Goal: Task Accomplishment & Management: Manage account settings

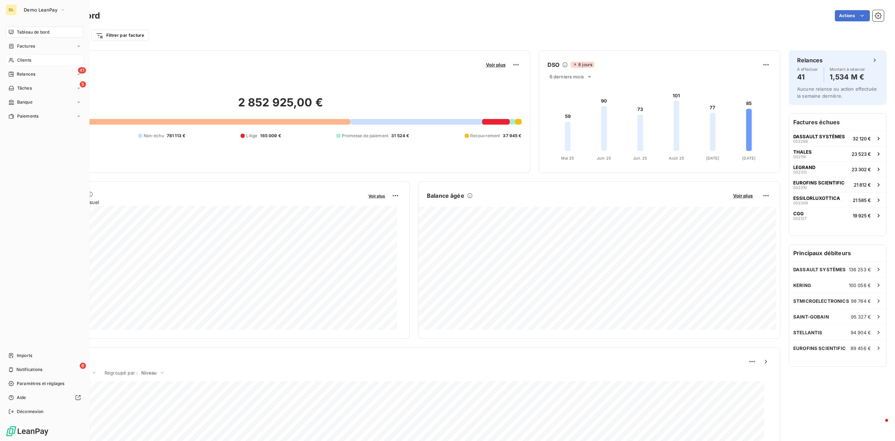
click at [22, 58] on span "Clients" at bounding box center [24, 60] width 14 height 6
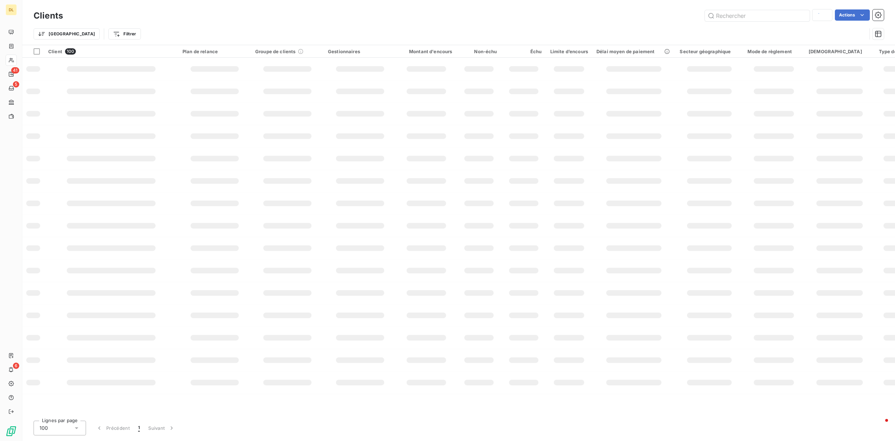
type input "ren"
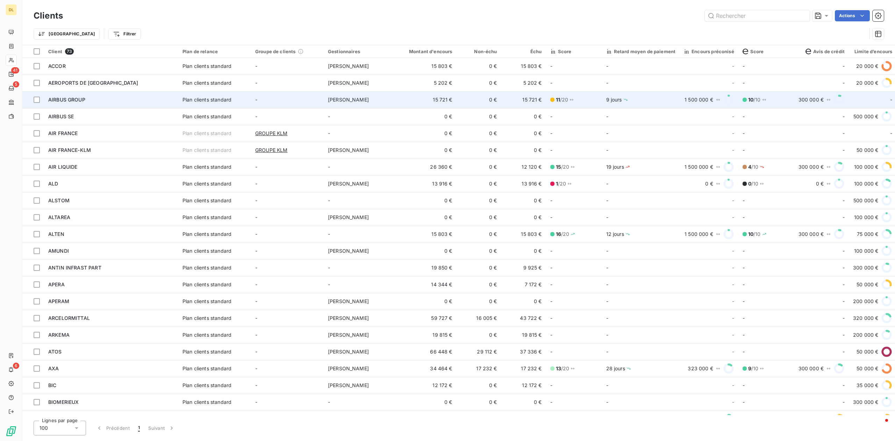
click at [416, 105] on td "15 721 €" at bounding box center [427, 99] width 60 height 17
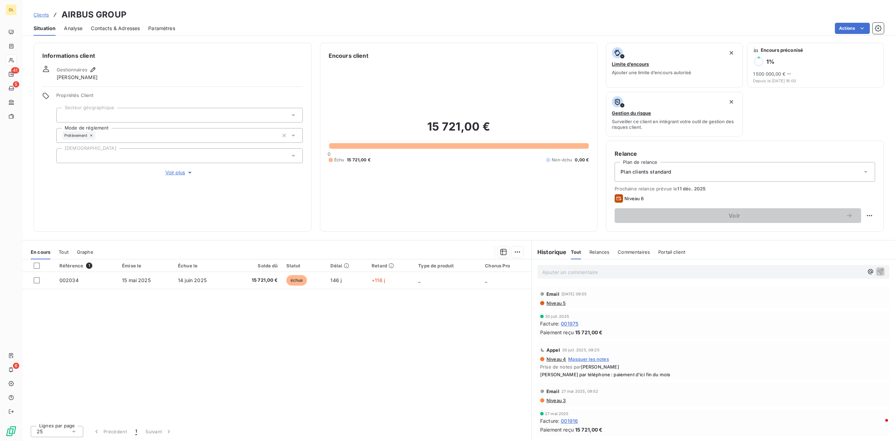
click at [72, 28] on span "Analyse" at bounding box center [73, 28] width 19 height 7
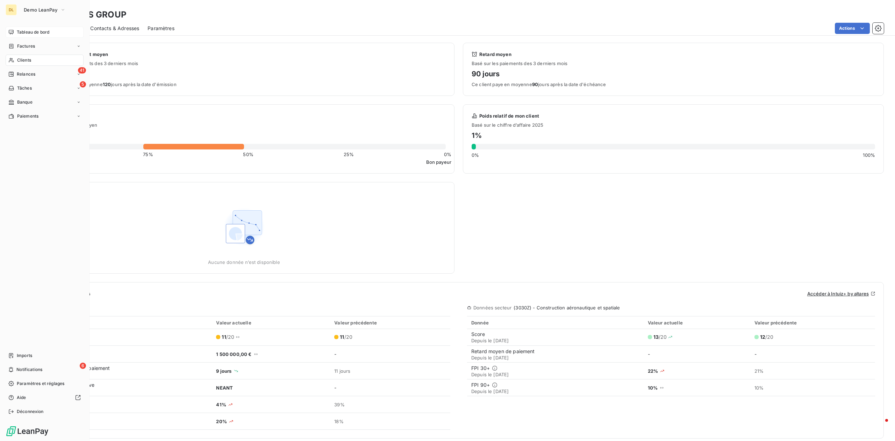
click at [13, 35] on div "Tableau de bord" at bounding box center [45, 32] width 78 height 11
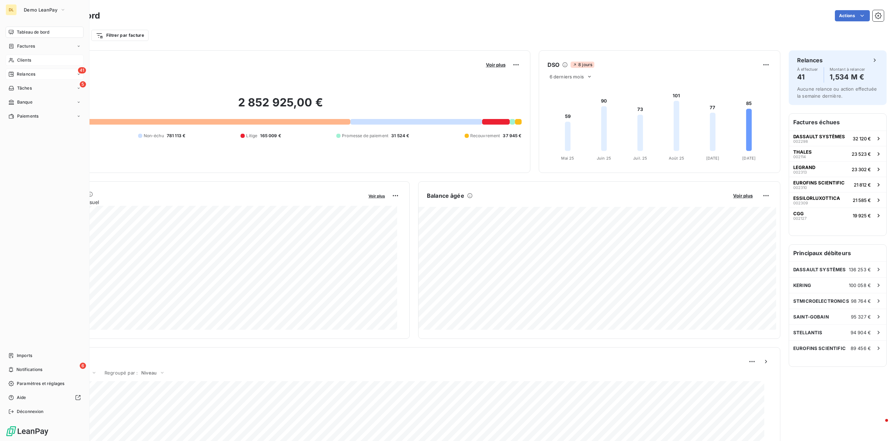
click at [65, 73] on div "41 Relances" at bounding box center [45, 74] width 78 height 11
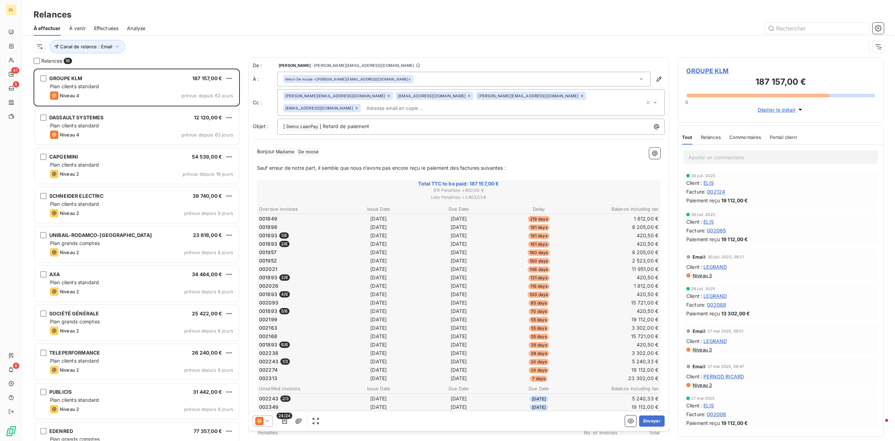
scroll to position [364, 199]
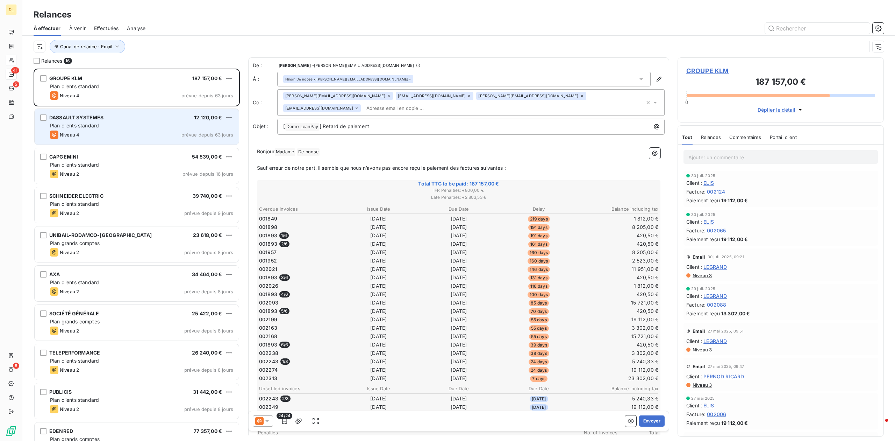
click at [143, 132] on div "Niveau 4 prévue depuis 63 jours" at bounding box center [141, 134] width 183 height 8
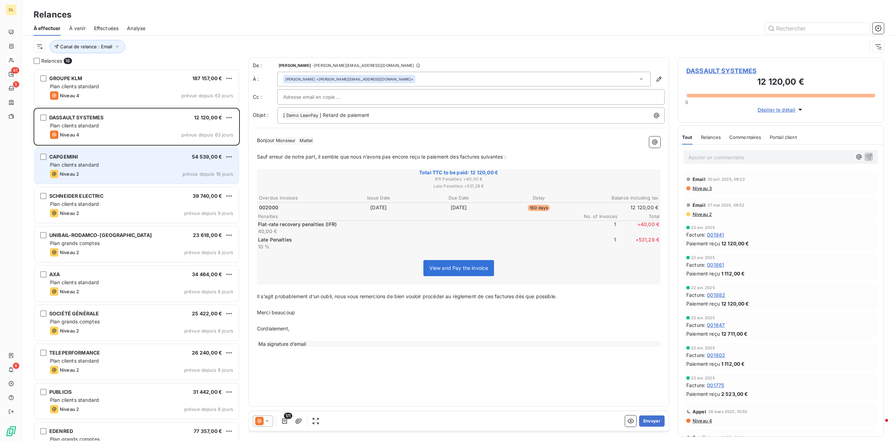
click at [130, 178] on div "Niveau 2 prévue depuis 16 jours" at bounding box center [141, 174] width 183 height 8
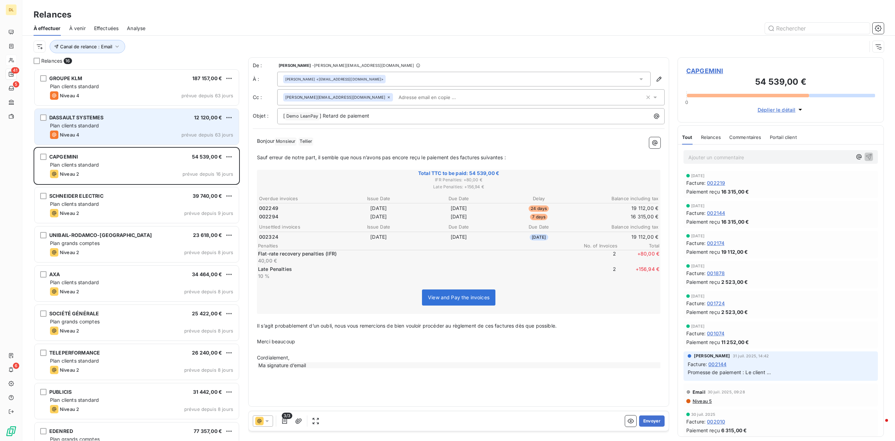
click at [172, 135] on div "Niveau 4 prévue depuis 63 jours" at bounding box center [141, 134] width 183 height 8
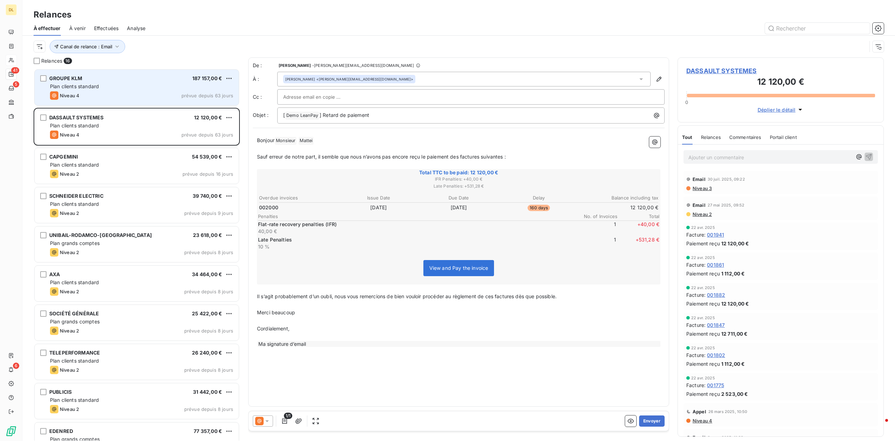
click at [153, 89] on div "Plan clients standard" at bounding box center [141, 86] width 183 height 7
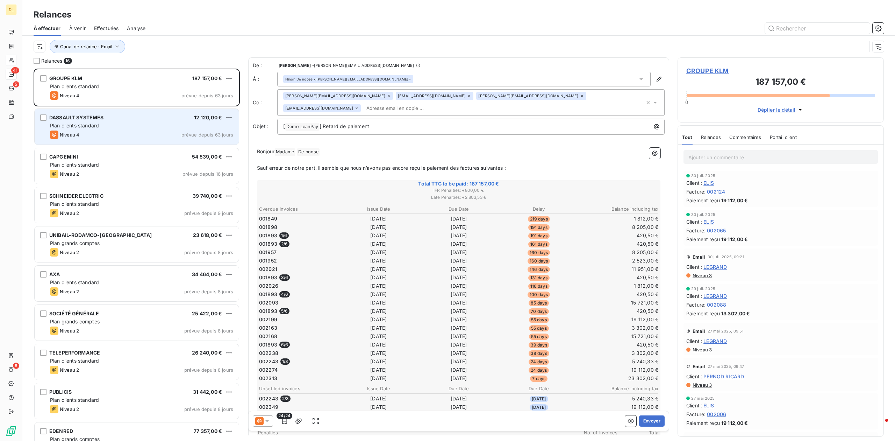
click at [147, 136] on div "Niveau 4 prévue depuis 63 jours" at bounding box center [141, 134] width 183 height 8
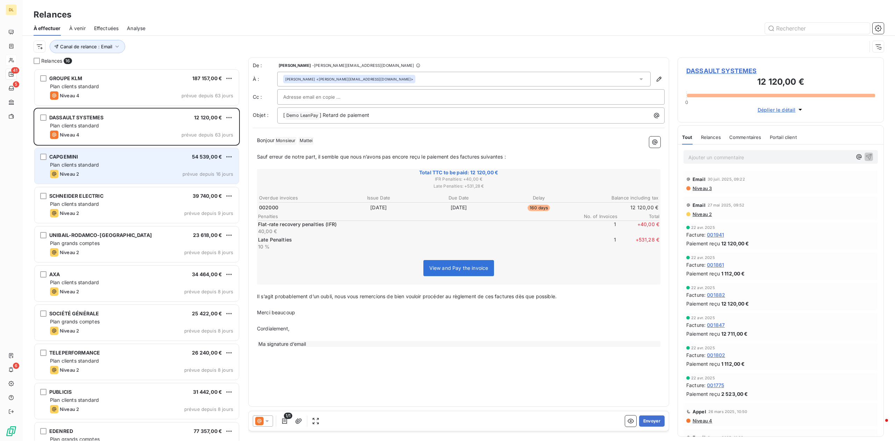
click at [137, 162] on div "Plan clients standard" at bounding box center [141, 164] width 183 height 7
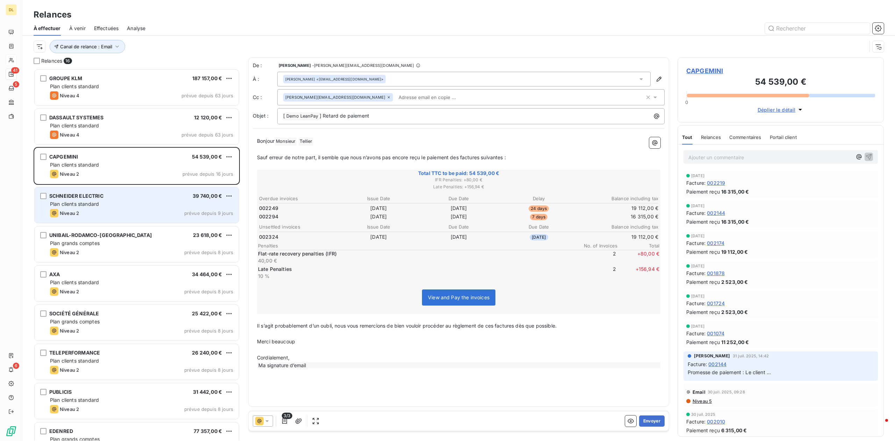
click at [135, 199] on div "[PERSON_NAME] ELECTRIC 39 740,00 €" at bounding box center [141, 196] width 183 height 6
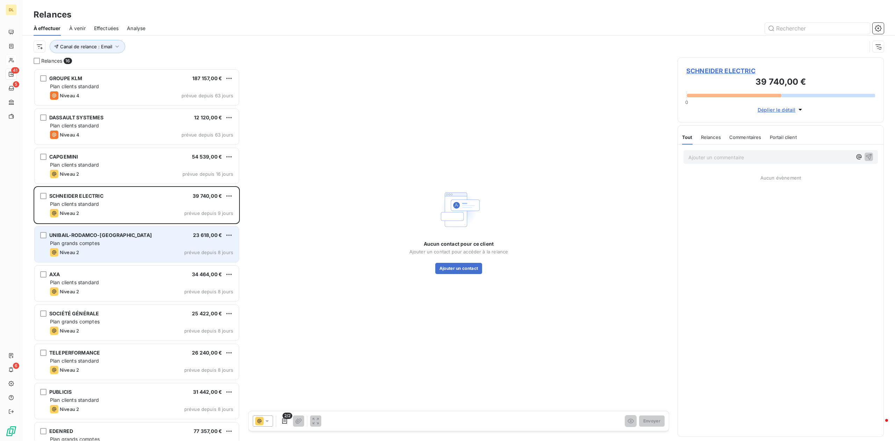
click at [136, 232] on div "UNIBAIL-RODAMCO-[GEOGRAPHIC_DATA] 23 618,00 €" at bounding box center [141, 235] width 183 height 6
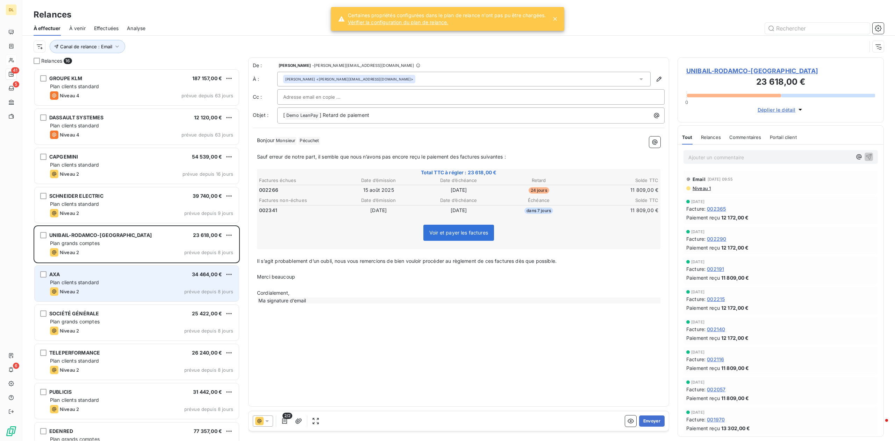
click at [138, 277] on div "AXA 34 464,00 €" at bounding box center [141, 274] width 183 height 6
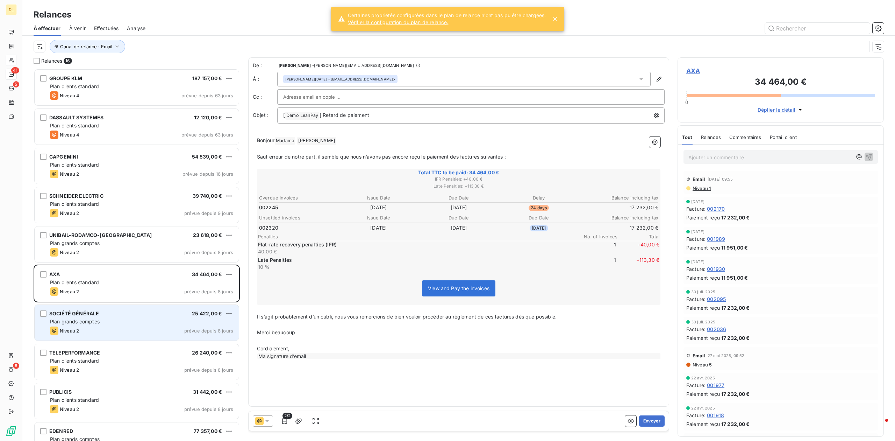
click at [144, 317] on div "SOCIÉTÉ GÉNÉRALE 25 422,00 € Plan grands comptes Niveau 2 prévue depuis 8 jours" at bounding box center [137, 323] width 204 height 36
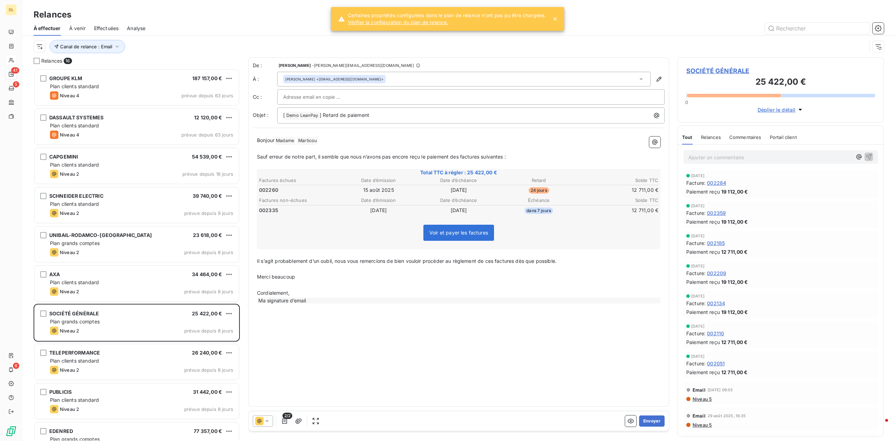
click at [557, 20] on icon at bounding box center [554, 18] width 3 height 3
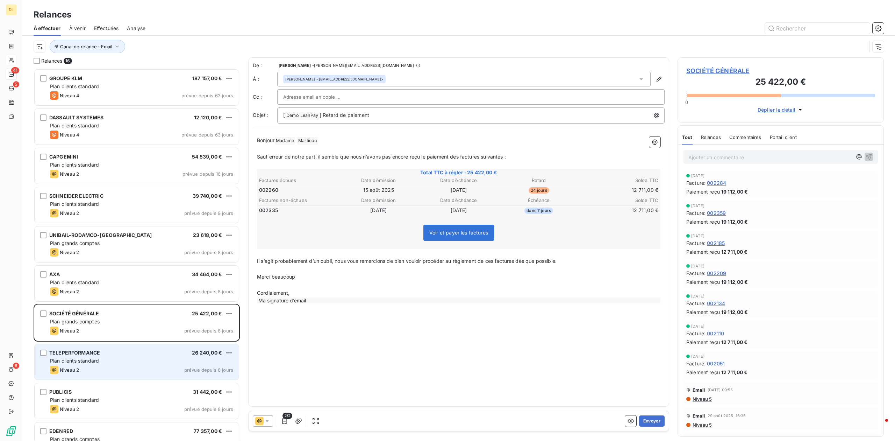
click at [88, 366] on div "Niveau 2 prévue depuis 8 jours" at bounding box center [141, 369] width 183 height 8
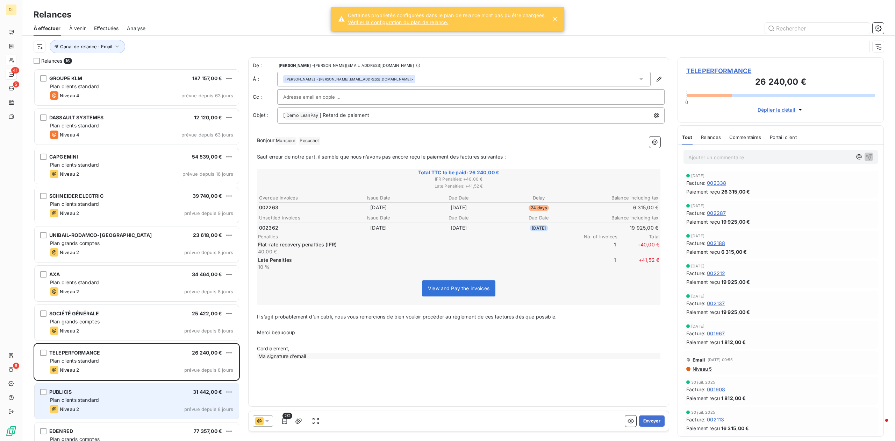
click at [148, 395] on div "PUBLICIS 31 442,00 € Plan clients standard Niveau 2 prévue depuis 8 jours" at bounding box center [137, 401] width 204 height 36
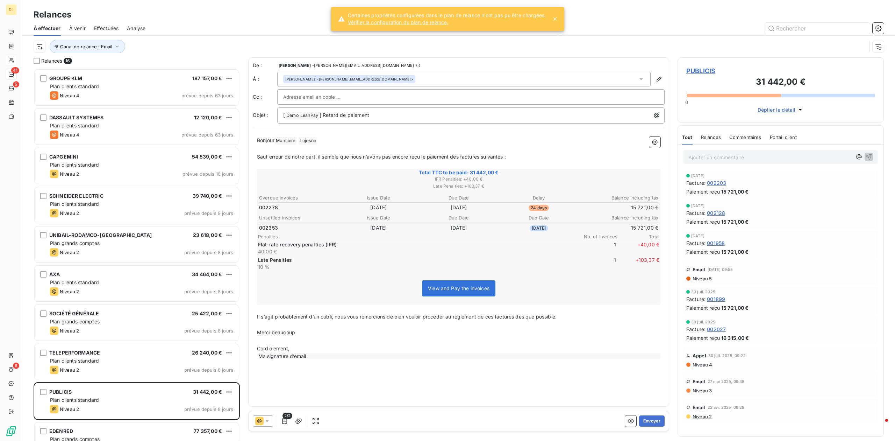
click at [554, 23] on div "Certaines propriétés configurées dans le plan de relance n’ont pas pu être char…" at bounding box center [447, 19] width 233 height 24
click at [557, 21] on icon at bounding box center [554, 18] width 7 height 7
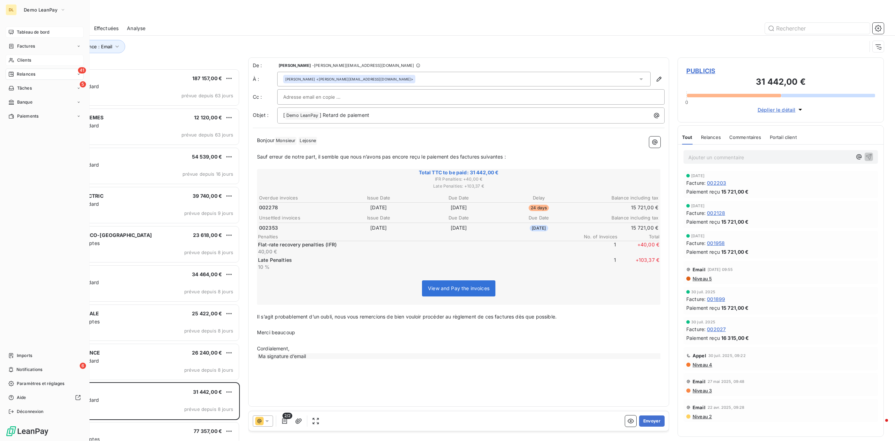
click at [30, 34] on span "Tableau de bord" at bounding box center [33, 32] width 33 height 6
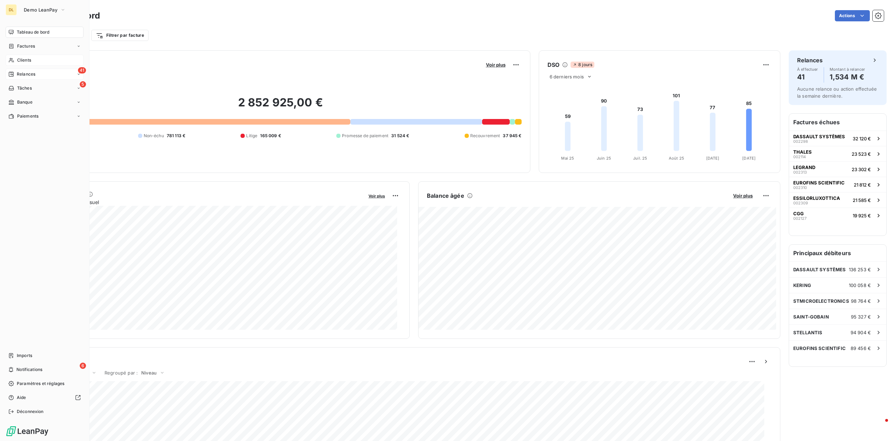
click at [23, 78] on div "41 Relances" at bounding box center [45, 74] width 78 height 11
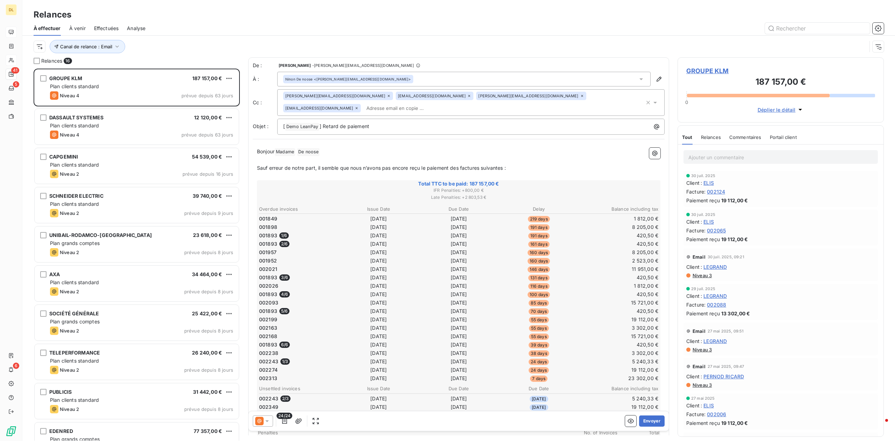
scroll to position [364, 199]
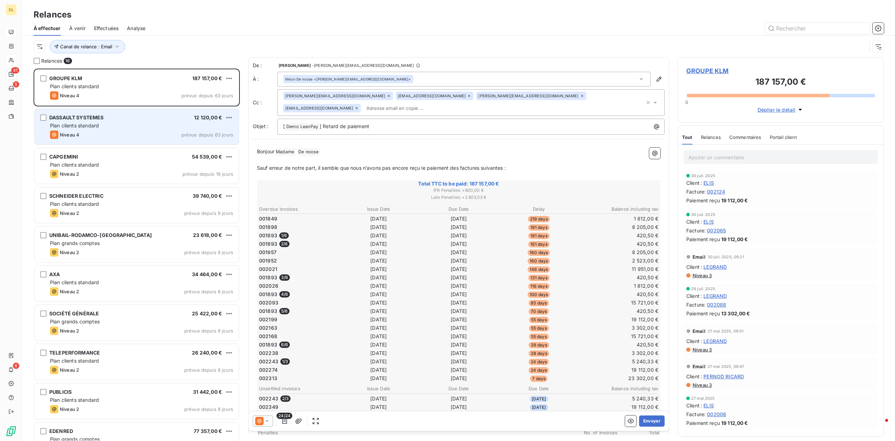
click at [111, 127] on div "Plan clients standard" at bounding box center [141, 125] width 183 height 7
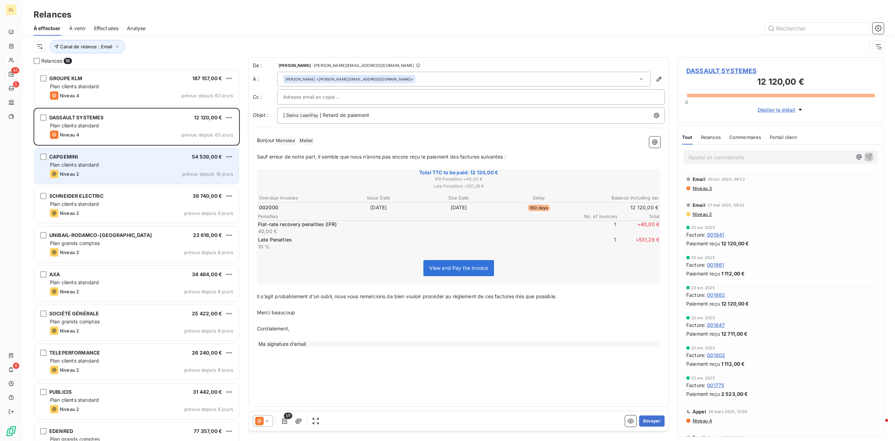
click at [105, 165] on div "Plan clients standard" at bounding box center [141, 164] width 183 height 7
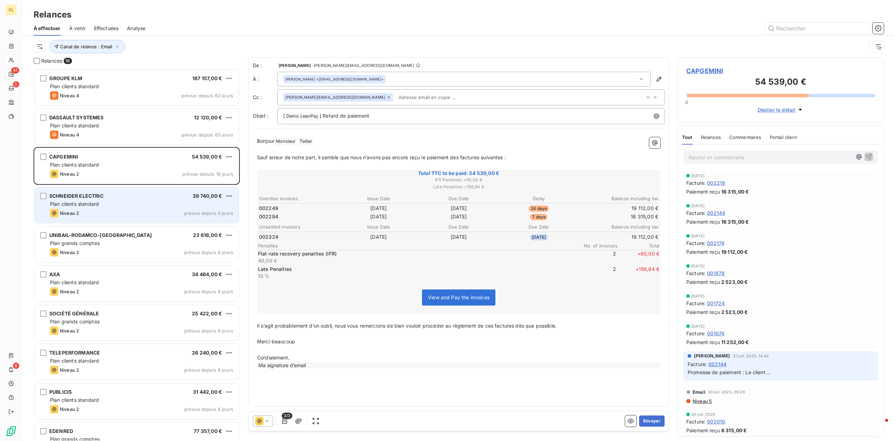
click at [110, 191] on div "[PERSON_NAME] ELECTRIC 39 740,00 € Plan clients standard Niveau 2 prévue depuis…" at bounding box center [137, 205] width 204 height 36
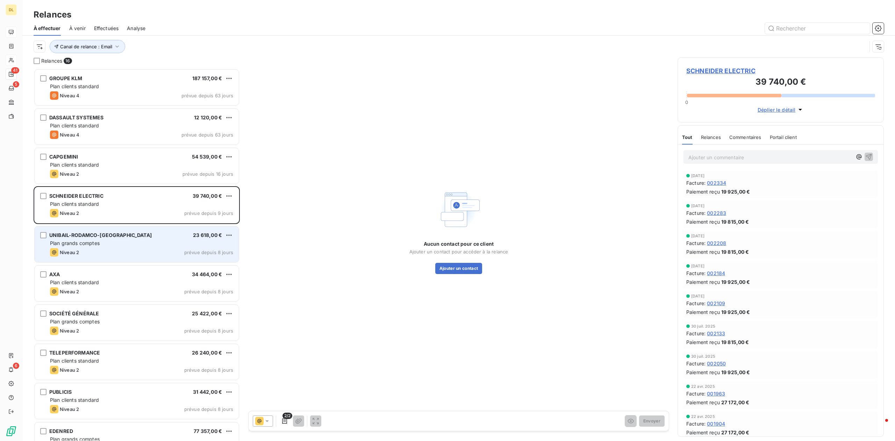
click at [124, 243] on div "Plan grands comptes" at bounding box center [141, 243] width 183 height 7
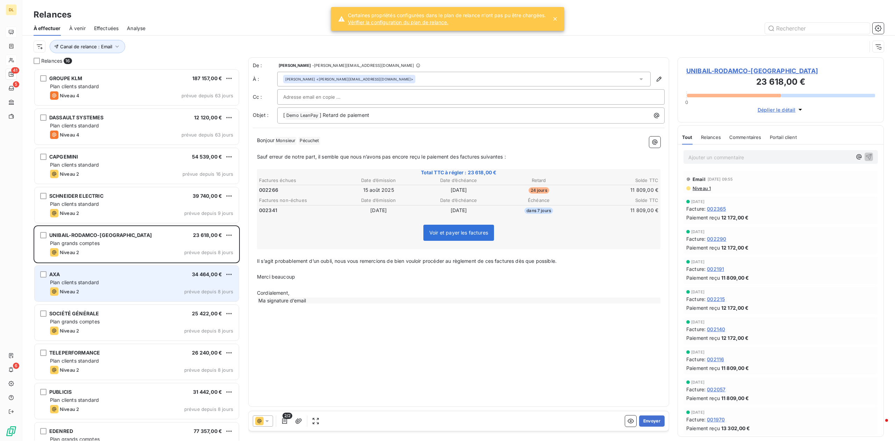
click at [136, 268] on div "AXA 34 464,00 € Plan clients standard Niveau 2 prévue depuis 8 jours" at bounding box center [137, 283] width 204 height 36
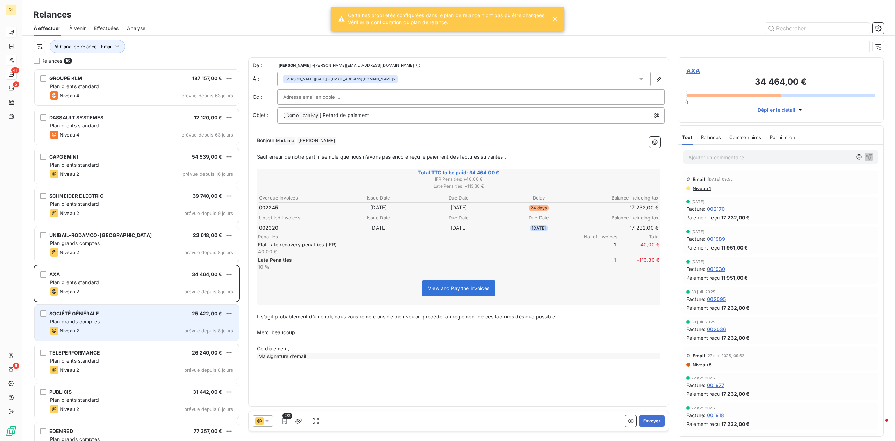
click at [122, 314] on div "SOCIÉTÉ GÉNÉRALE 25 422,00 €" at bounding box center [141, 313] width 183 height 6
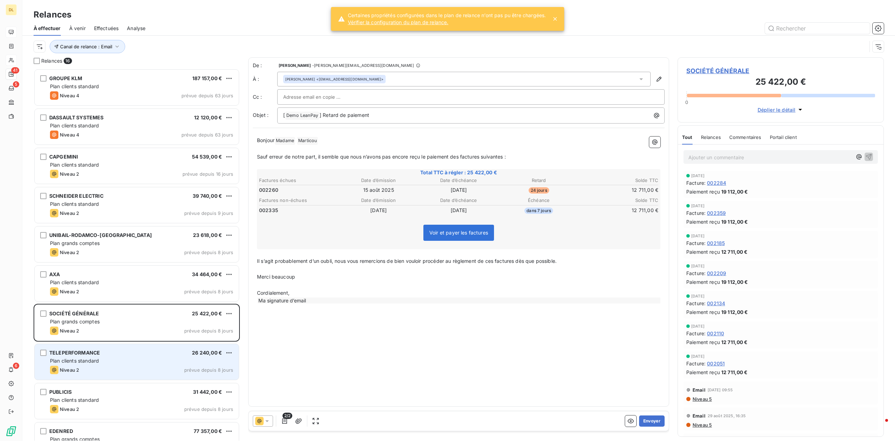
click at [140, 378] on div "TELEPERFORMANCE 26 240,00 € Plan clients standard Niveau 2 prévue depuis 8 jours" at bounding box center [137, 362] width 204 height 36
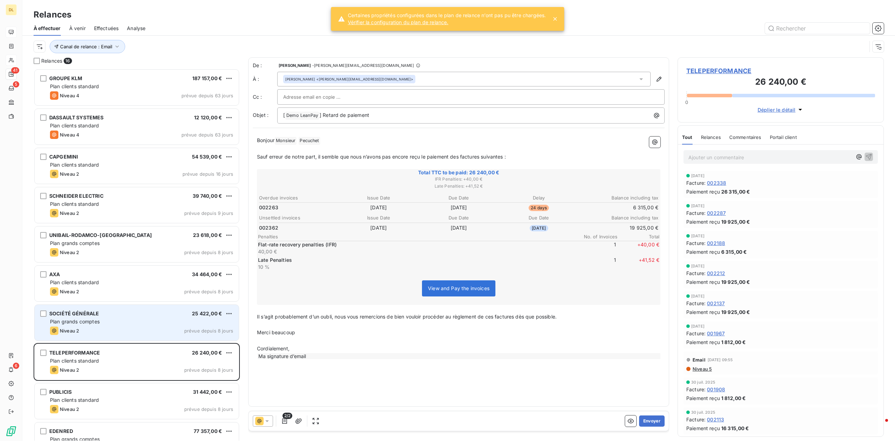
click at [141, 318] on div "Plan grands comptes" at bounding box center [141, 321] width 183 height 7
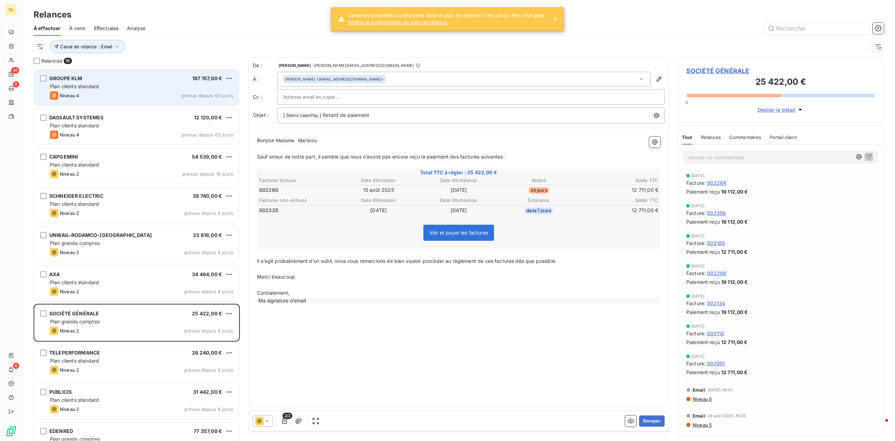
click at [125, 103] on div "GROUPE KLM 187 157,00 € Plan clients standard Niveau 4 prévue depuis 63 jours" at bounding box center [137, 88] width 204 height 36
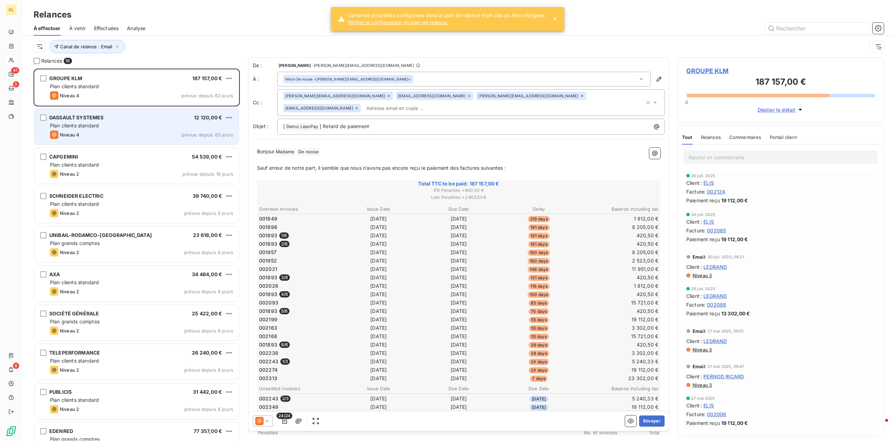
click at [126, 123] on div "Plan clients standard" at bounding box center [141, 125] width 183 height 7
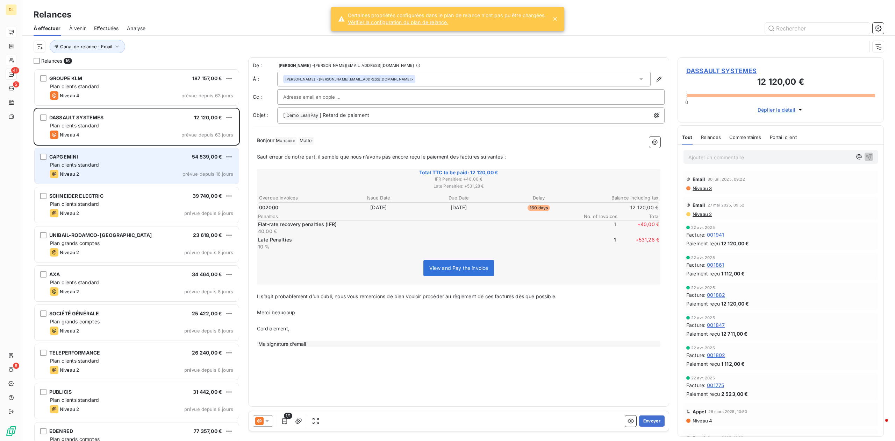
click at [136, 183] on div "CAPGEMINI 54 539,00 € Plan clients standard Niveau 2 prévue depuis 16 jours" at bounding box center [137, 166] width 204 height 36
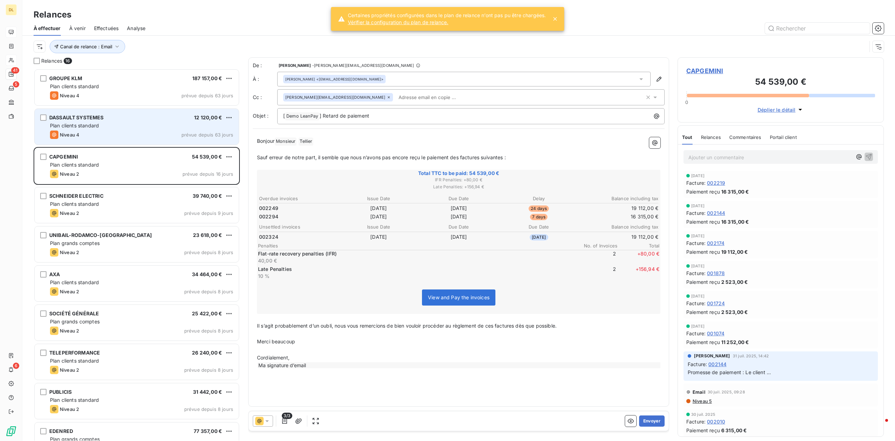
click at [125, 132] on div "Niveau 4 prévue depuis 63 jours" at bounding box center [141, 134] width 183 height 8
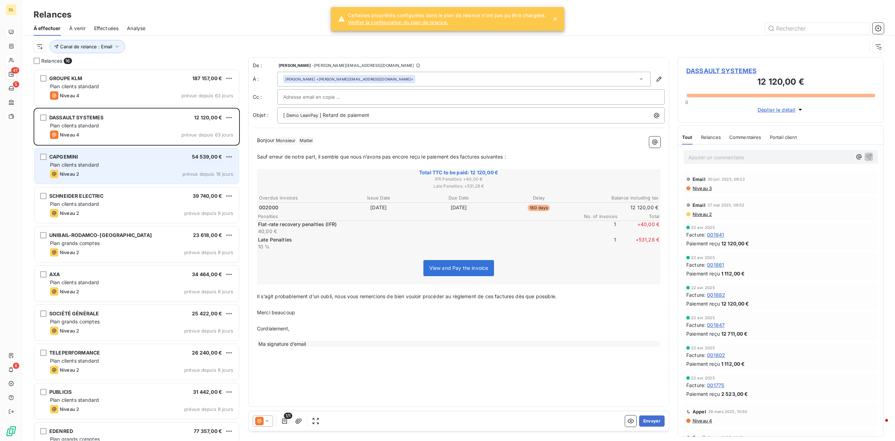
click at [124, 178] on div "Niveau 2 prévue depuis 16 jours" at bounding box center [141, 174] width 183 height 8
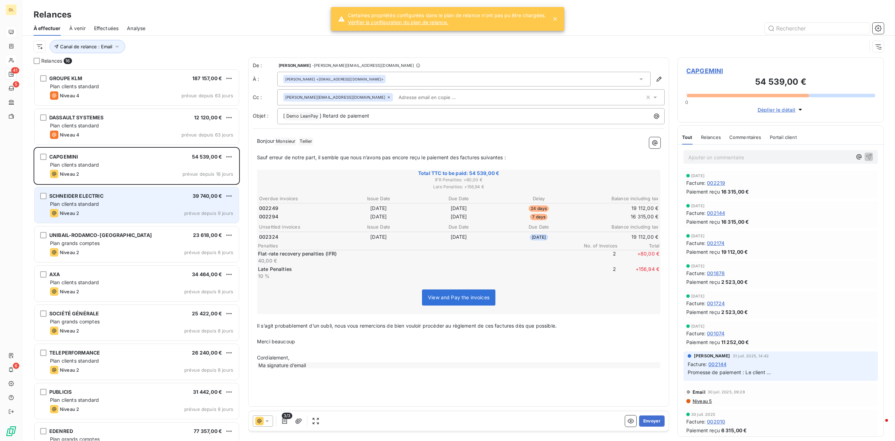
click at [101, 215] on div "Niveau 2 prévue depuis 9 jours" at bounding box center [141, 213] width 183 height 8
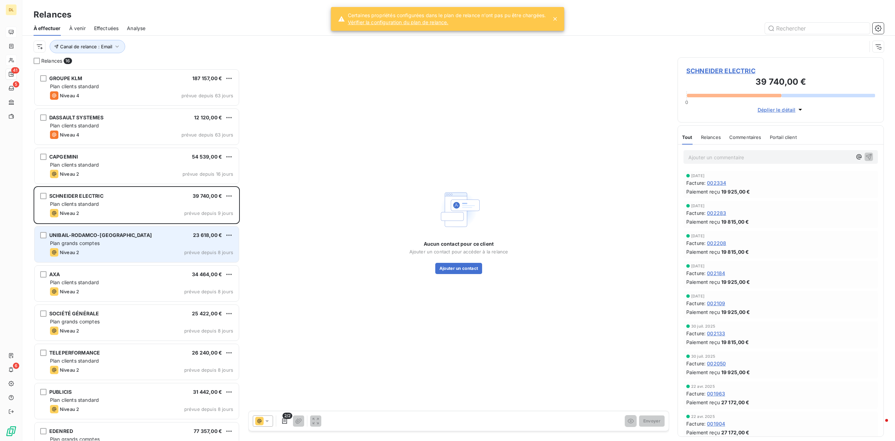
click at [102, 245] on div "Plan grands comptes" at bounding box center [141, 243] width 183 height 7
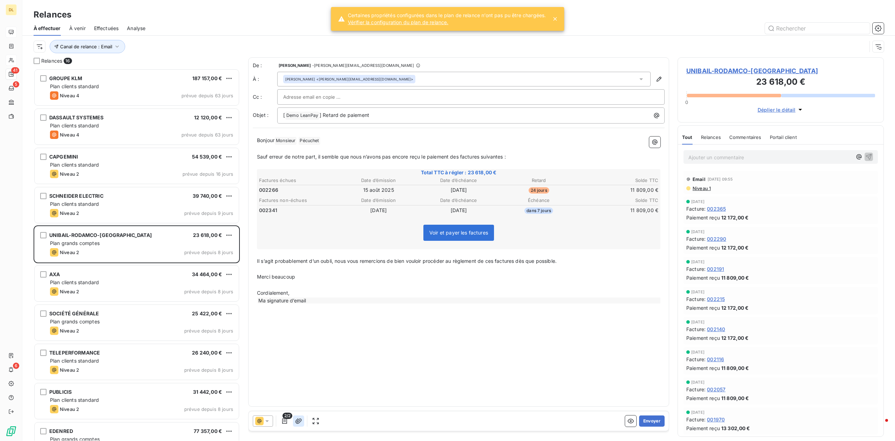
click at [297, 422] on icon "button" at bounding box center [298, 420] width 7 height 7
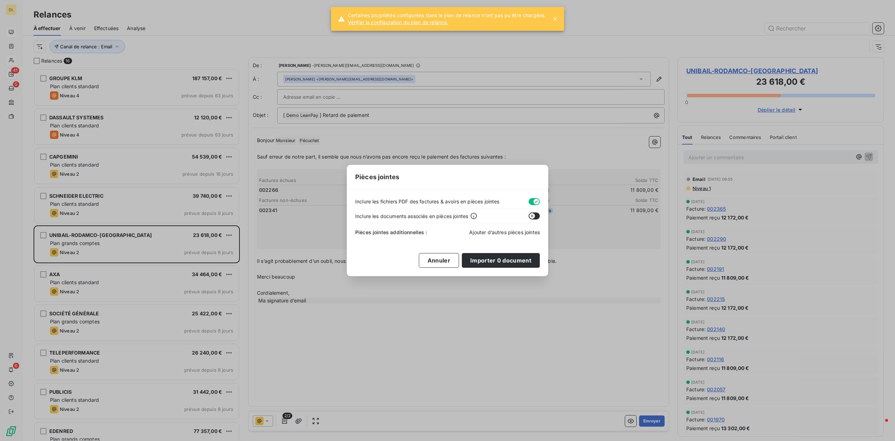
click at [497, 235] on span "Ajouter d’autres pièces jointes" at bounding box center [504, 232] width 71 height 6
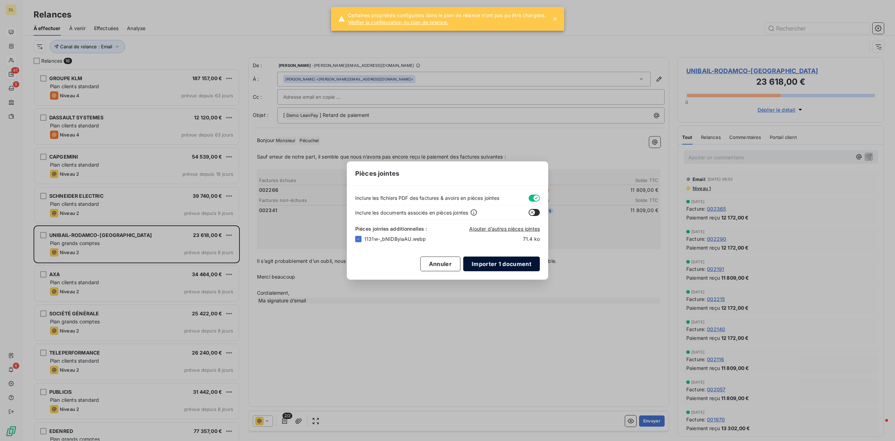
click at [493, 263] on button "Importer 1 document" at bounding box center [501, 263] width 77 height 15
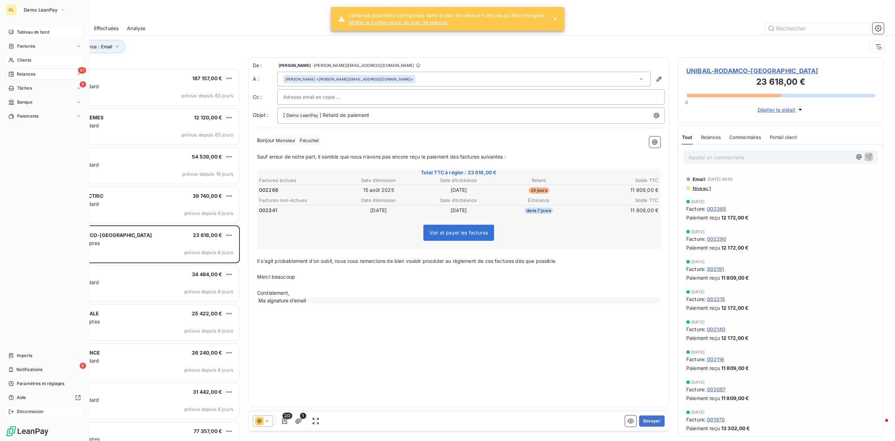
click at [24, 408] on span "Déconnexion" at bounding box center [30, 411] width 27 height 6
